Goal: Transaction & Acquisition: Purchase product/service

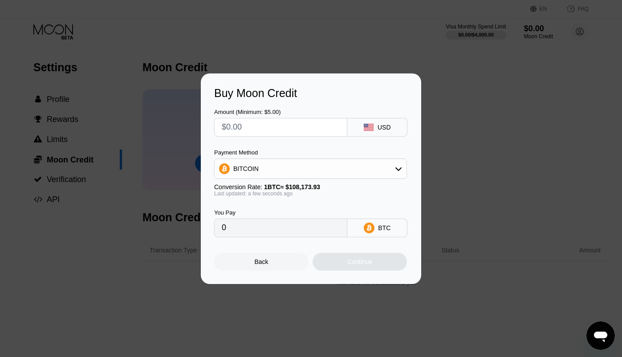
click at [62, 37] on div at bounding box center [311, 178] width 622 height 357
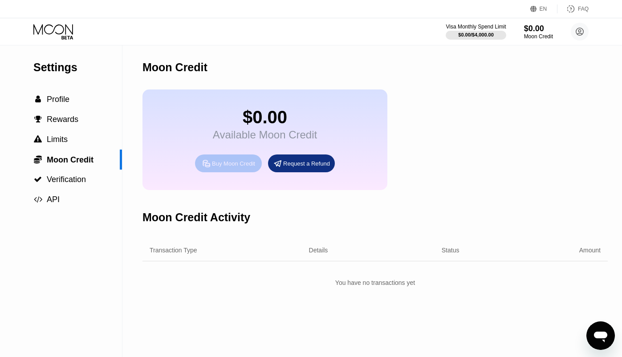
click at [239, 170] on div "Buy Moon Credit" at bounding box center [228, 163] width 67 height 18
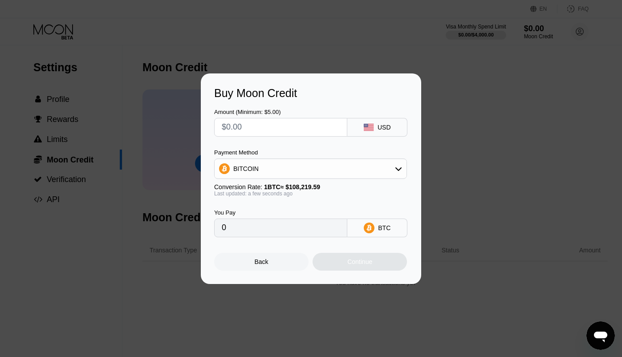
click at [292, 125] on input "text" at bounding box center [281, 127] width 118 height 18
type input "$1"
type input "0.00000925"
type input "$13"
type input "0.00012013"
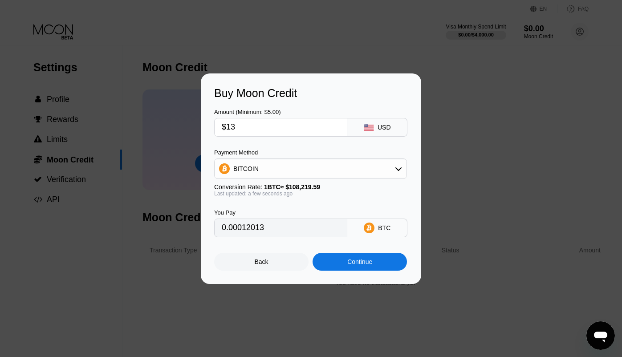
type input "$130"
type input "0.00120127"
type input "$130"
click at [357, 263] on div "Continue" at bounding box center [359, 261] width 25 height 7
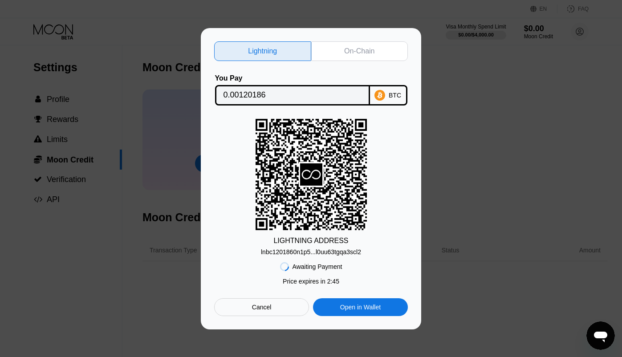
click at [357, 55] on div "On-Chain" at bounding box center [359, 51] width 97 height 20
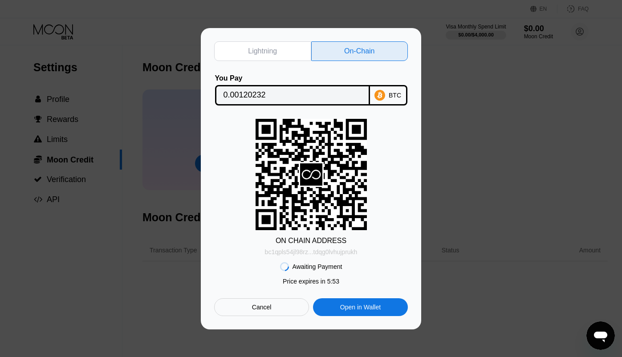
click at [310, 250] on div "bc1qpls54jl98rz...tdqg0lvhujprukh" at bounding box center [311, 251] width 93 height 7
